Goal: Task Accomplishment & Management: Manage account settings

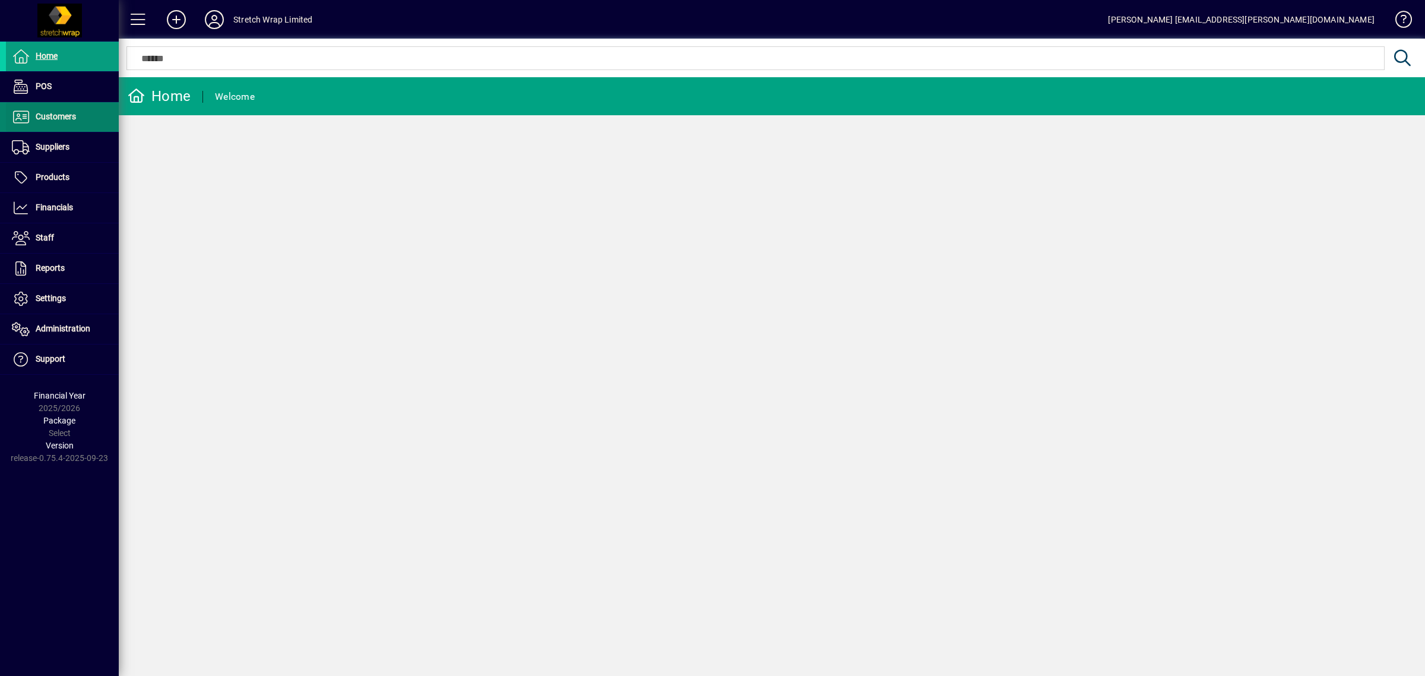
click at [53, 113] on span "Customers" at bounding box center [56, 116] width 40 height 9
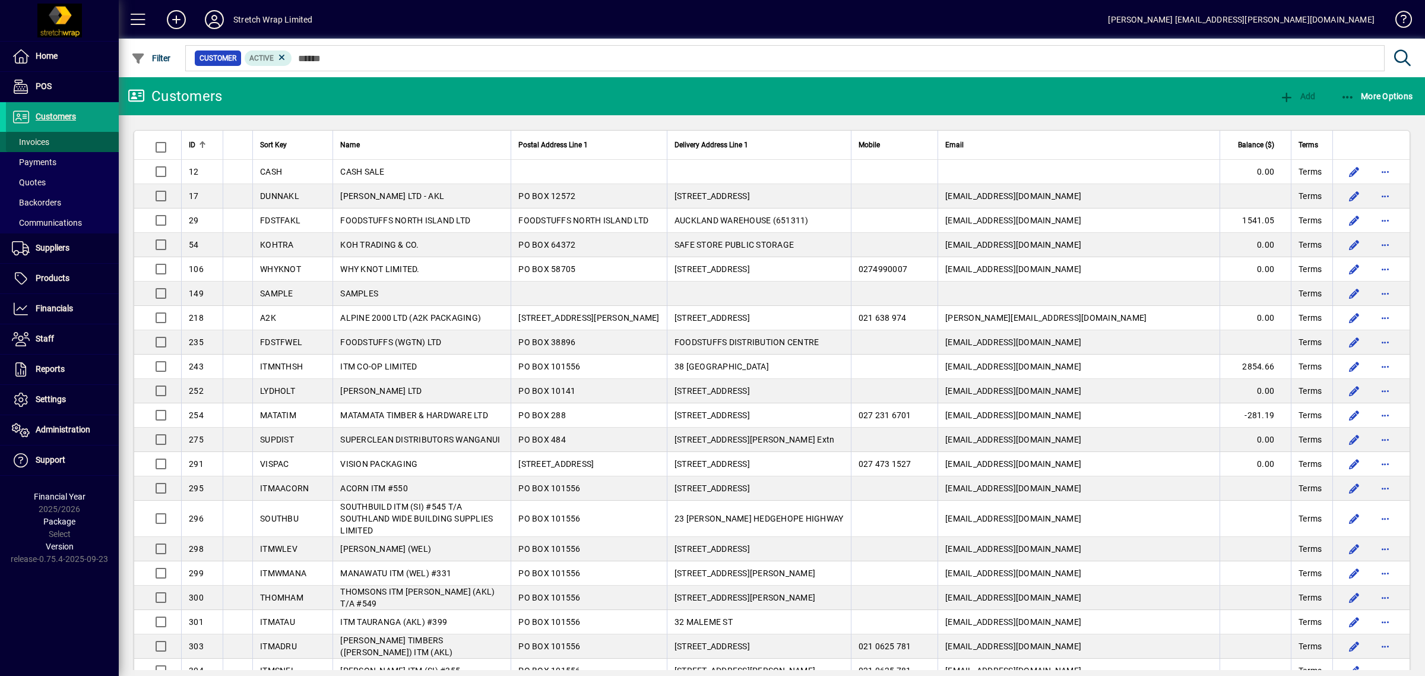
click at [43, 140] on span "Invoices" at bounding box center [30, 141] width 37 height 9
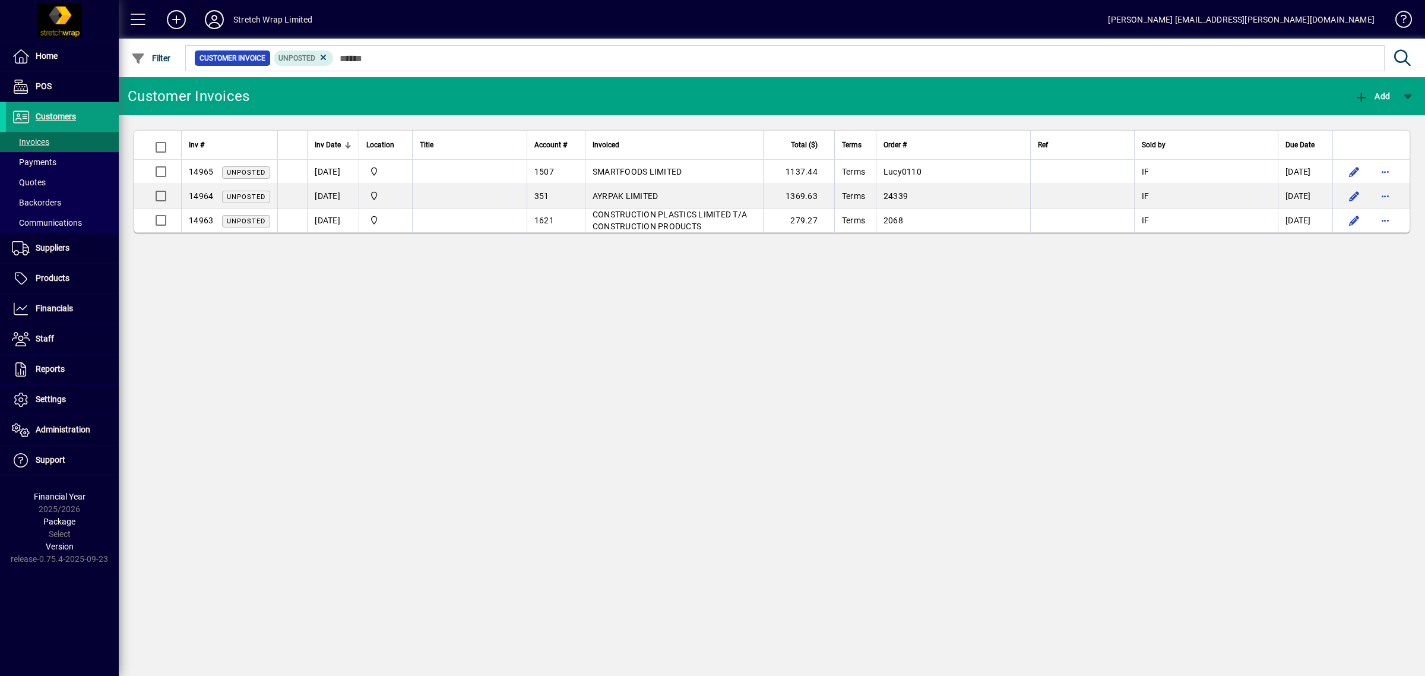
click at [221, 21] on icon at bounding box center [214, 19] width 24 height 19
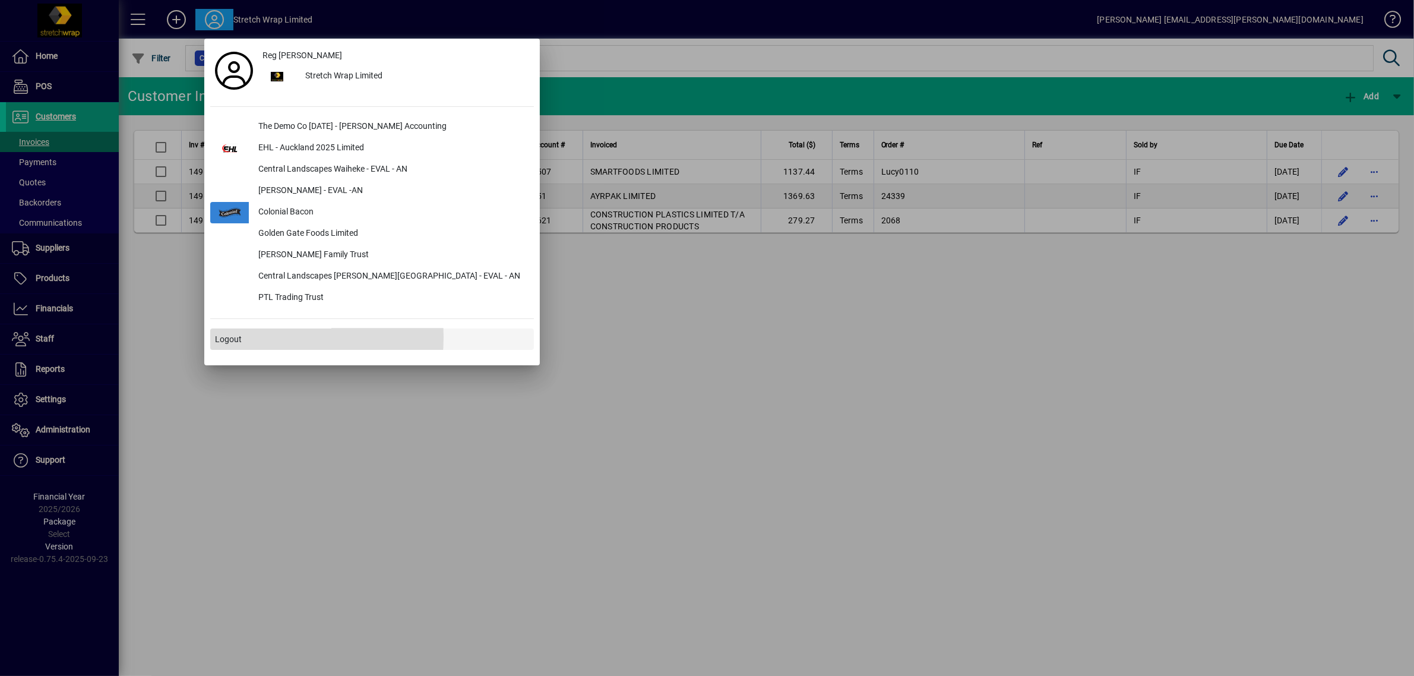
click at [236, 337] on span "Logout" at bounding box center [228, 339] width 27 height 12
